Goal: Understand process/instructions

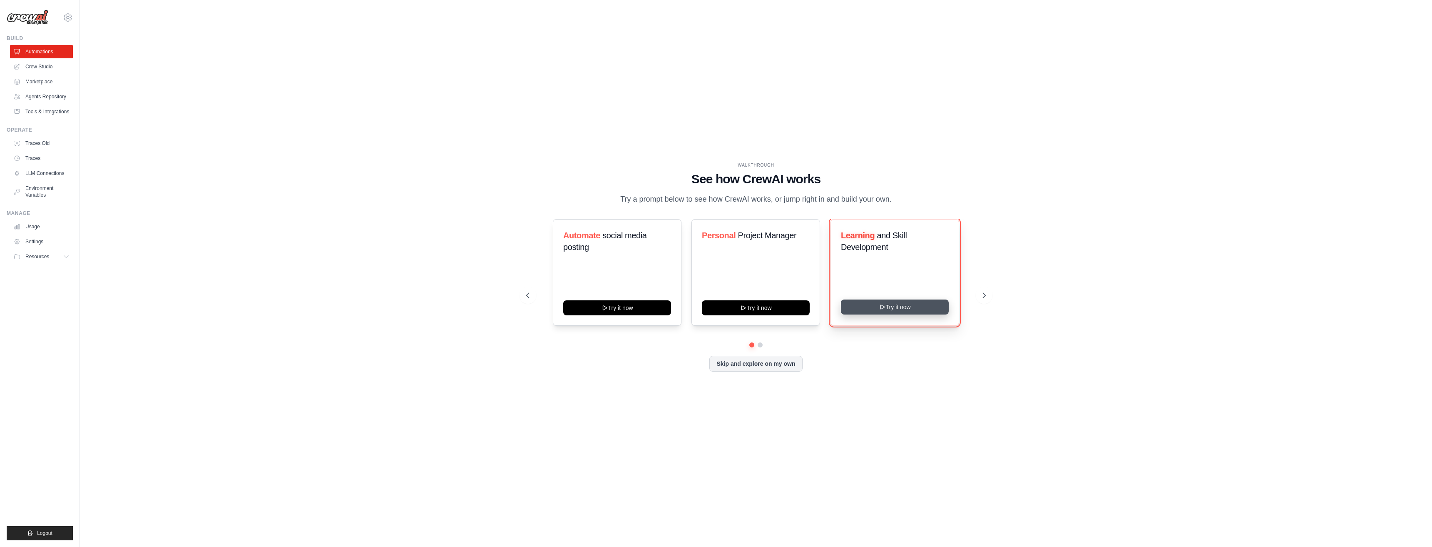
click at [896, 313] on button "Try it now" at bounding box center [895, 306] width 108 height 15
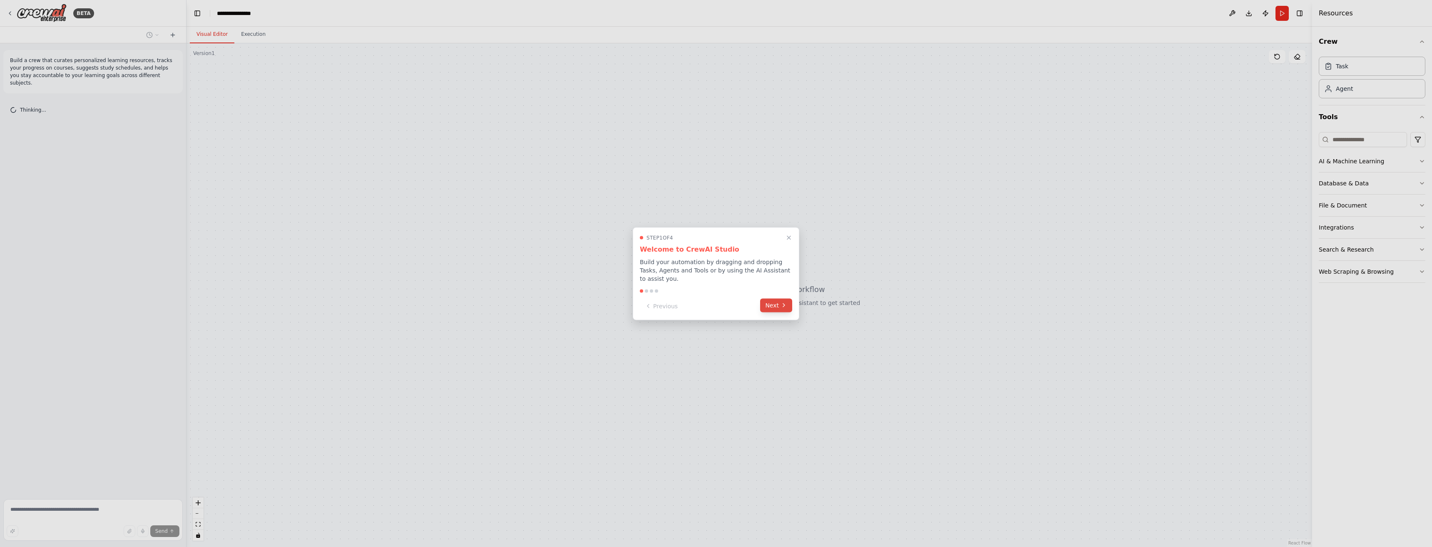
click at [781, 302] on icon at bounding box center [784, 305] width 7 height 7
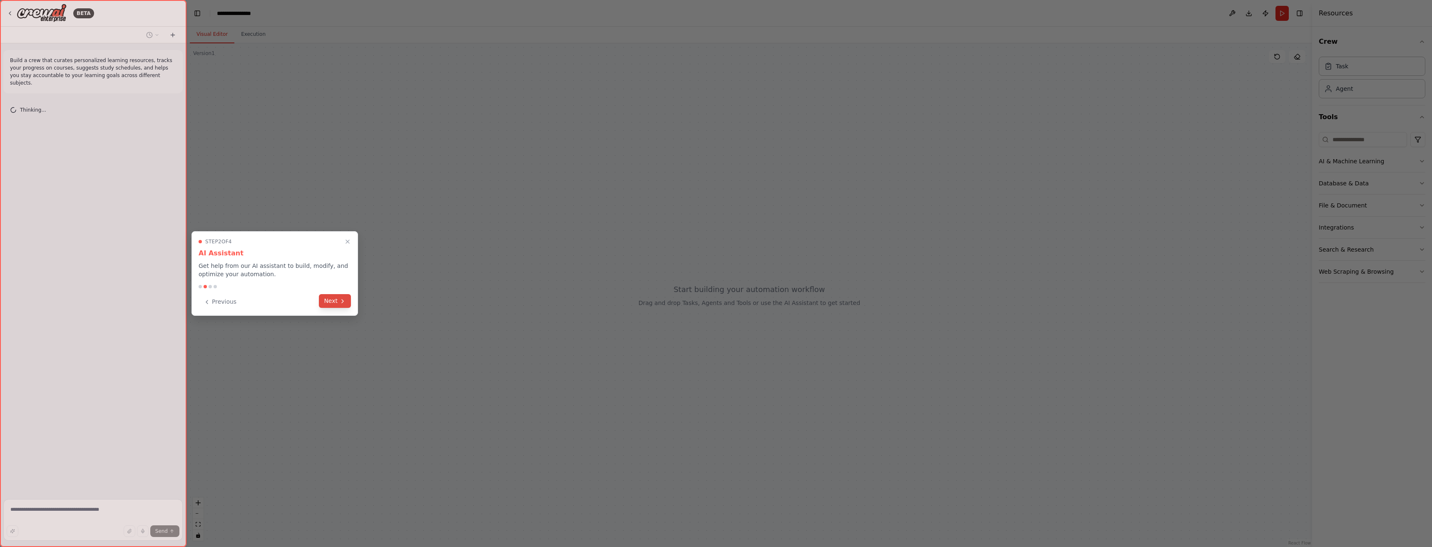
click at [340, 301] on icon at bounding box center [342, 301] width 7 height 7
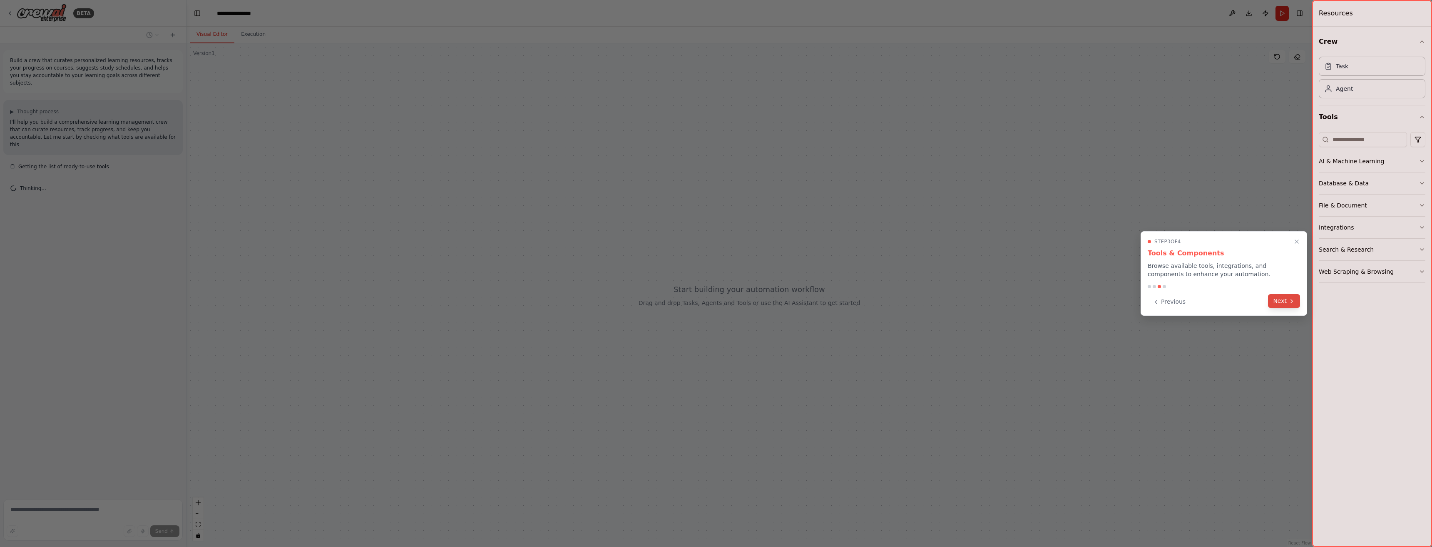
click at [1285, 304] on button "Next" at bounding box center [1284, 301] width 32 height 14
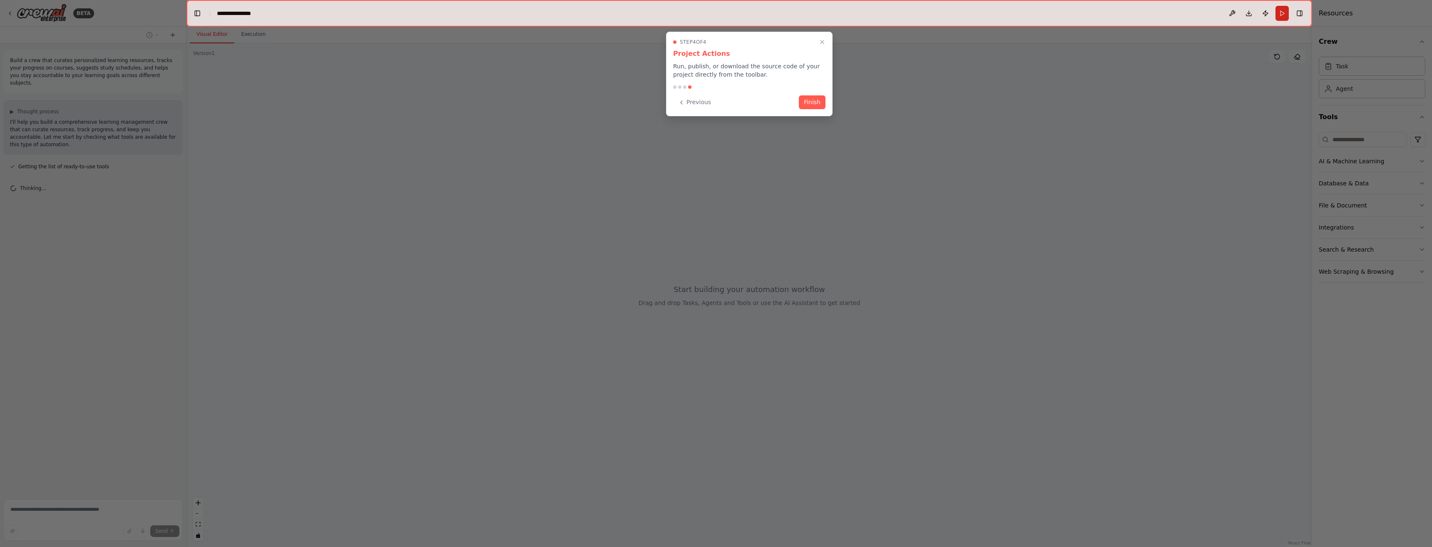
click at [815, 109] on div "Step 4 of 4 Project Actions Run, publish, or download the source code of your p…" at bounding box center [749, 74] width 167 height 85
click at [815, 104] on button "Finish" at bounding box center [812, 101] width 27 height 14
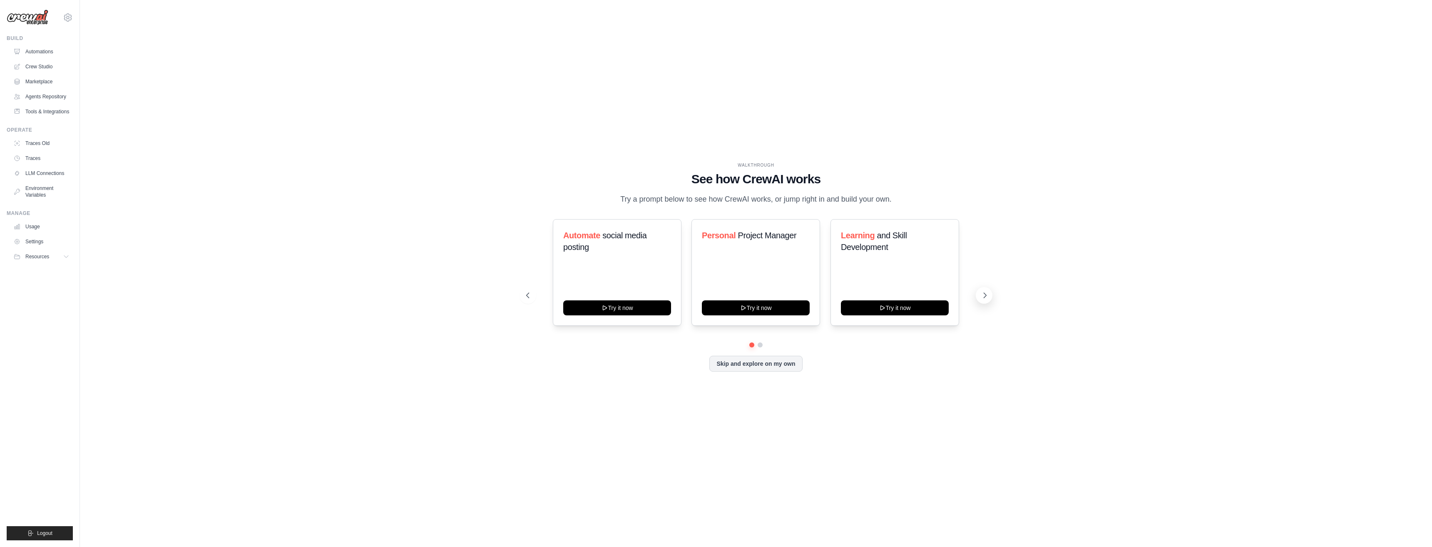
click at [982, 299] on icon at bounding box center [985, 295] width 8 height 8
click at [988, 298] on icon at bounding box center [985, 295] width 8 height 8
click at [44, 50] on link "Automations" at bounding box center [42, 51] width 63 height 13
click at [979, 300] on button at bounding box center [984, 295] width 17 height 17
click at [981, 299] on icon at bounding box center [985, 295] width 8 height 8
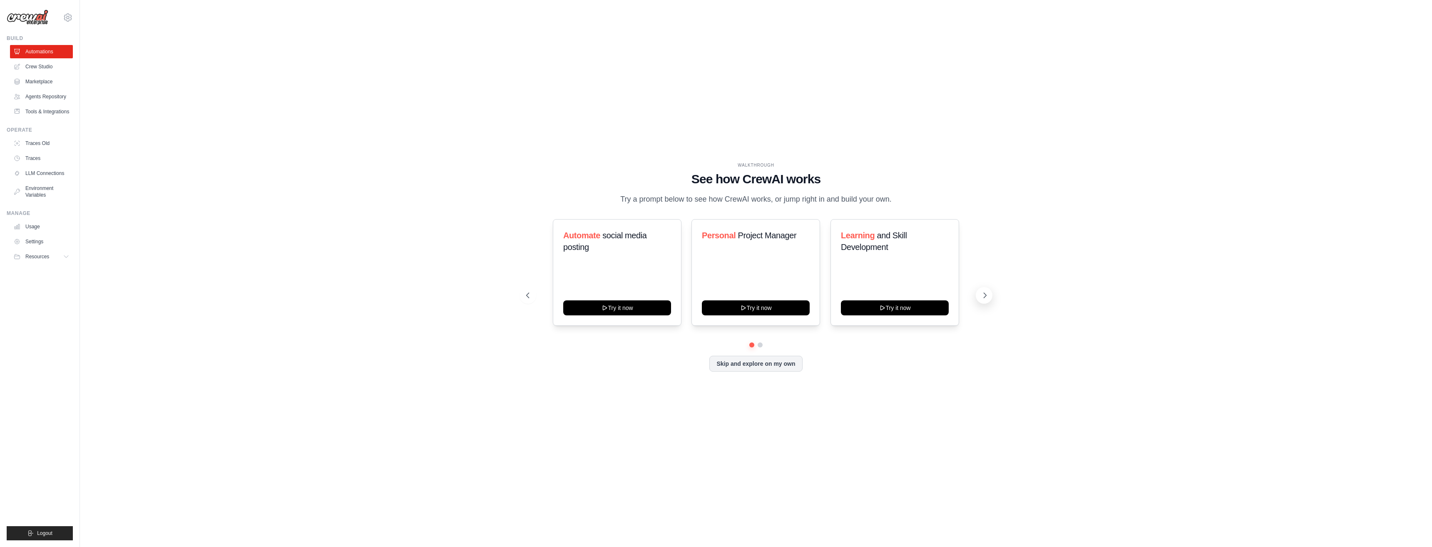
click at [983, 299] on icon at bounding box center [985, 295] width 8 height 8
click at [986, 299] on icon at bounding box center [985, 295] width 8 height 8
